Goal: Information Seeking & Learning: Learn about a topic

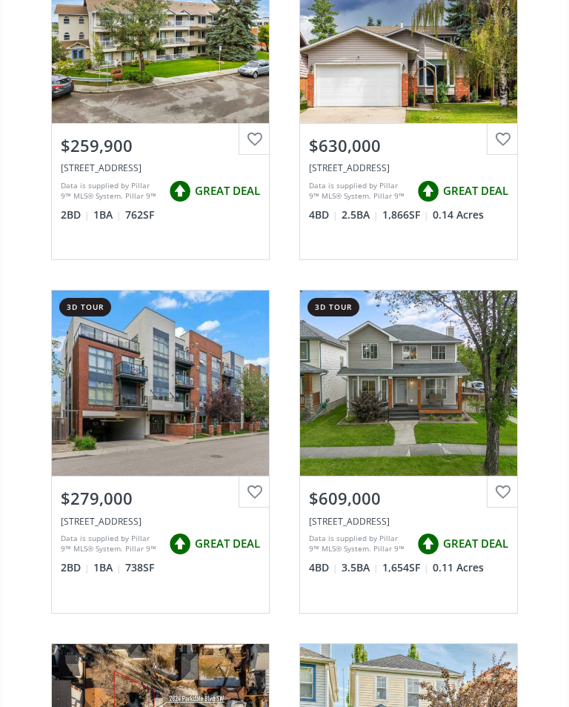
scroll to position [327, 0]
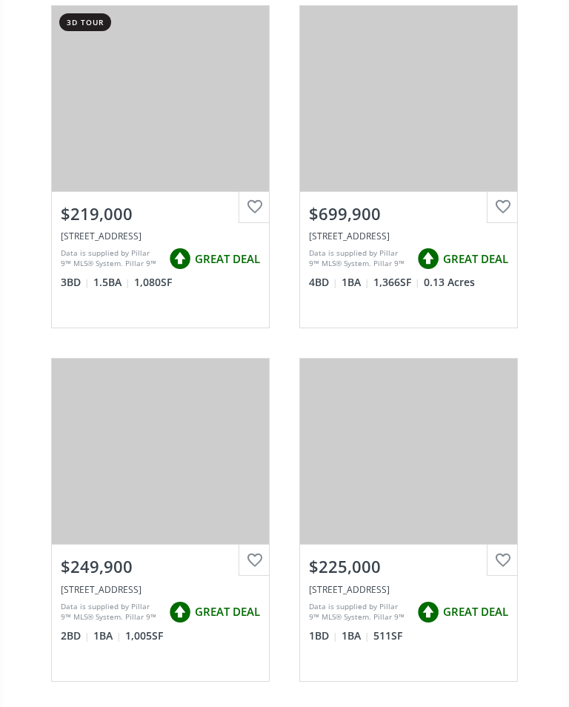
scroll to position [3079, 0]
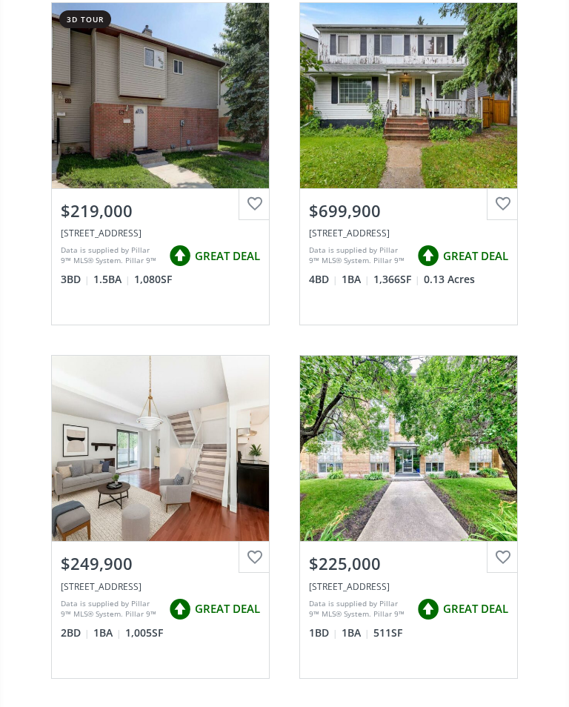
click at [163, 523] on div "View Photos & Details" at bounding box center [160, 448] width 217 height 185
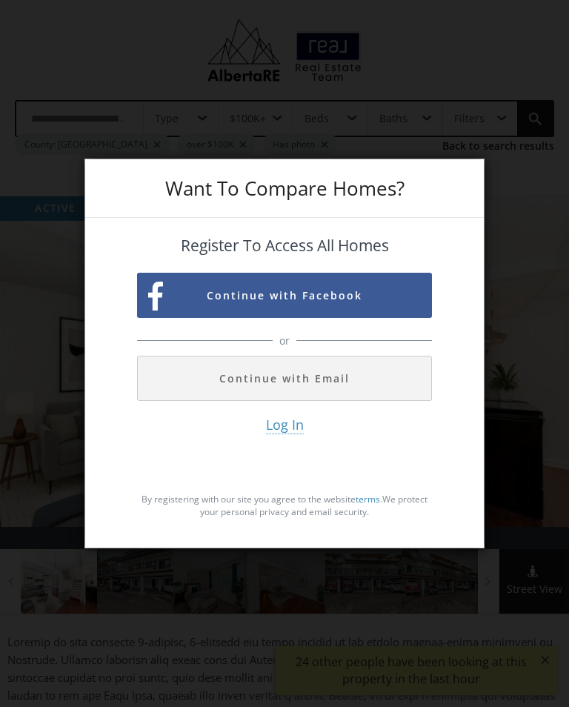
scroll to position [3102, 0]
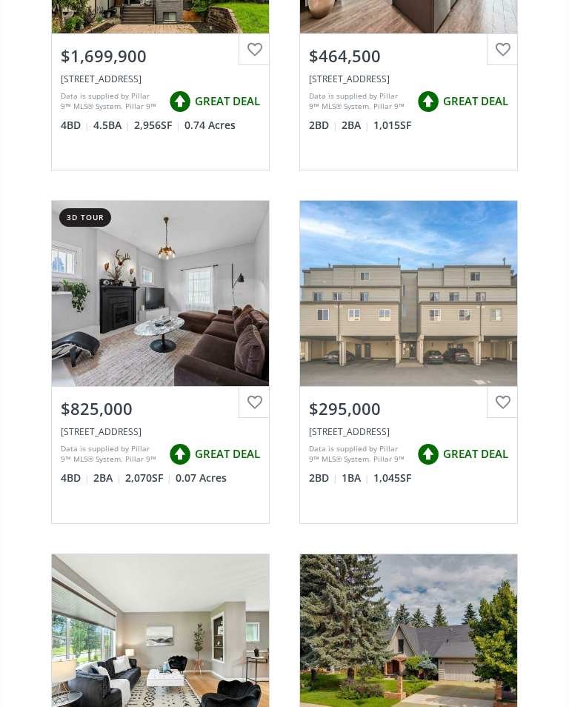
scroll to position [1479, 0]
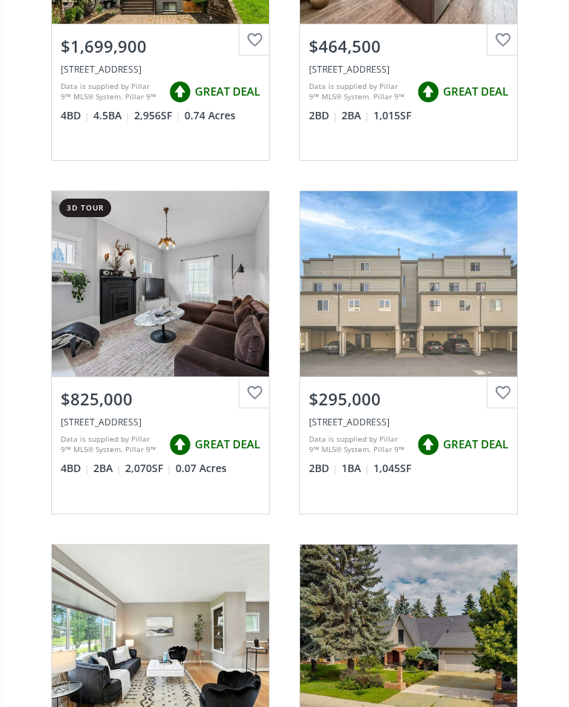
click at [139, 425] on div "[STREET_ADDRESS]" at bounding box center [160, 421] width 199 height 13
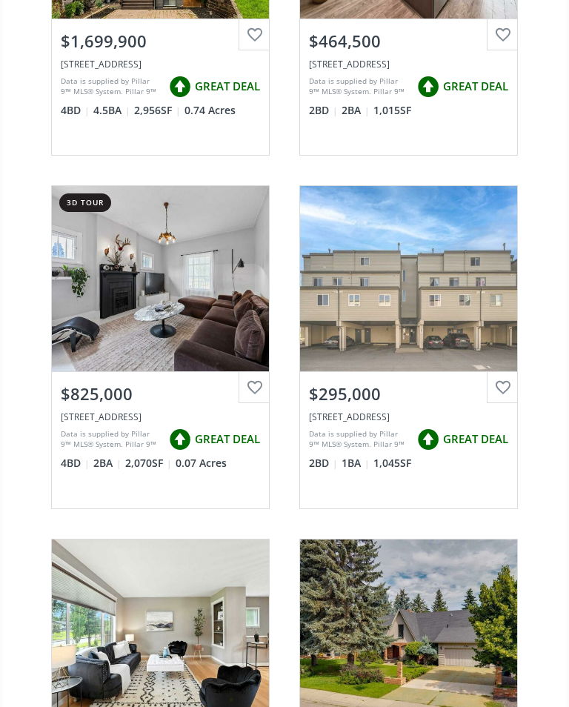
scroll to position [1479, 0]
